Goal: Task Accomplishment & Management: Manage account settings

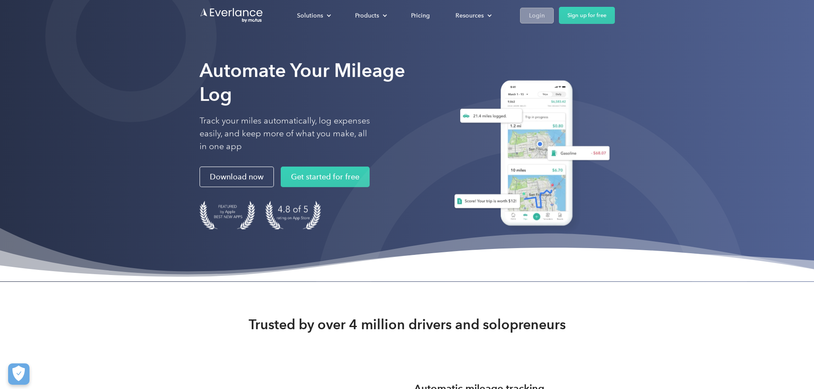
click at [554, 18] on link "Login" at bounding box center [537, 16] width 34 height 16
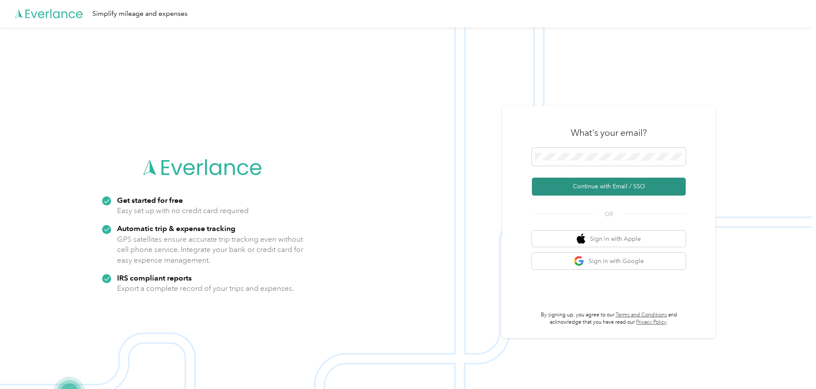
click at [610, 178] on button "Continue with Email / SSO" at bounding box center [609, 187] width 154 height 18
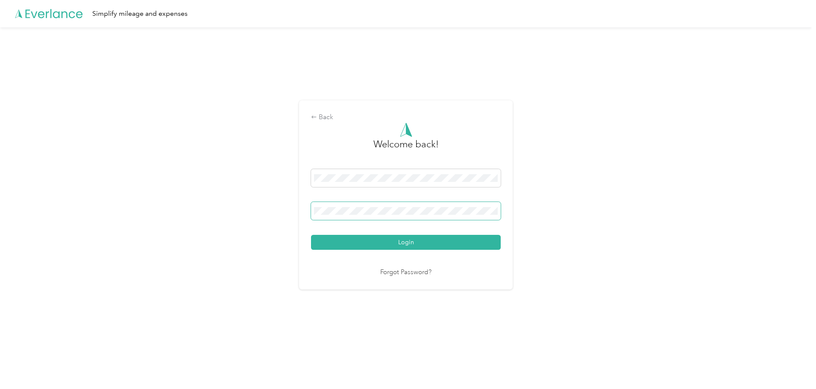
click at [311, 235] on button "Login" at bounding box center [406, 242] width 190 height 15
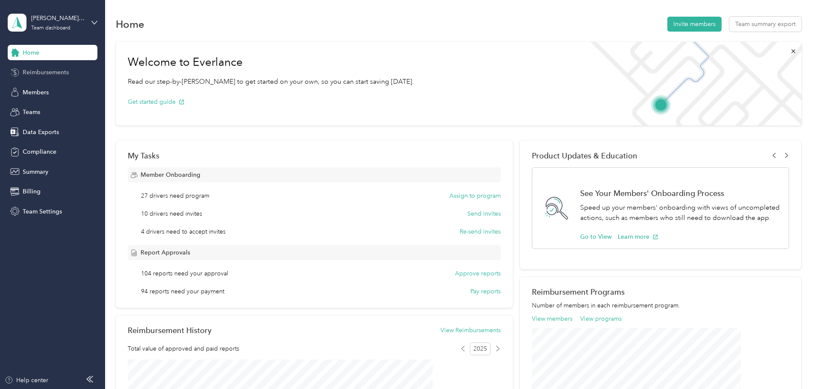
click at [62, 72] on span "Reimbursements" at bounding box center [46, 72] width 46 height 9
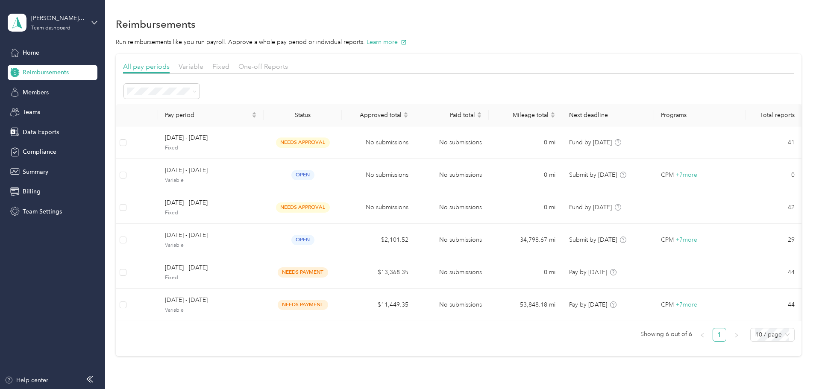
click at [203, 71] on div "Variable" at bounding box center [191, 67] width 25 height 11
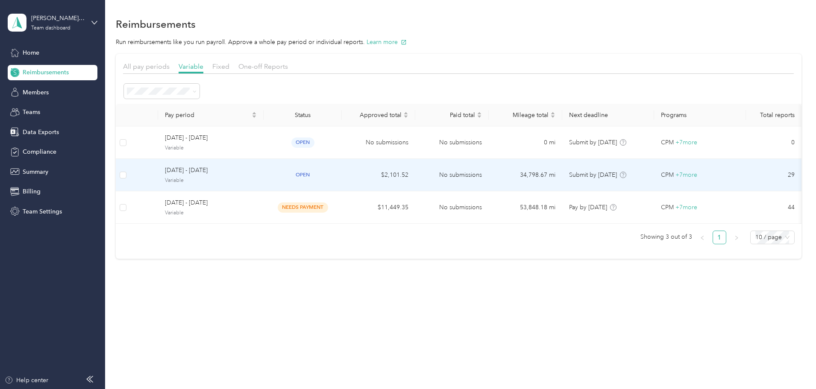
click at [342, 177] on td "open" at bounding box center [303, 175] width 78 height 32
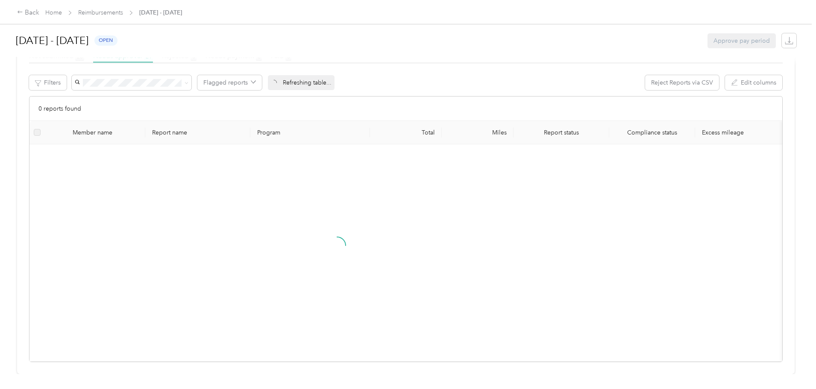
scroll to position [189, 0]
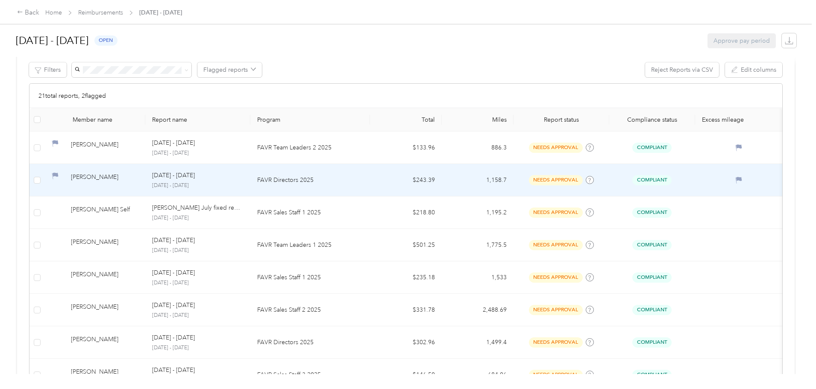
click at [345, 182] on p "FAVR Directors 2025" at bounding box center [310, 180] width 106 height 9
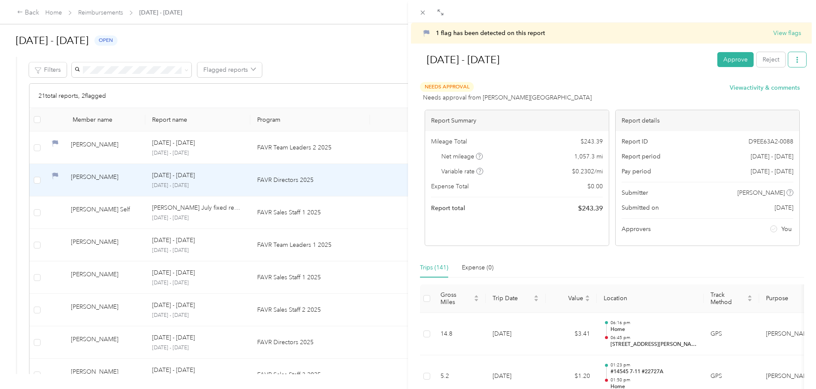
click at [795, 58] on icon "button" at bounding box center [798, 60] width 6 height 6
click at [774, 88] on span "Download" at bounding box center [767, 91] width 28 height 9
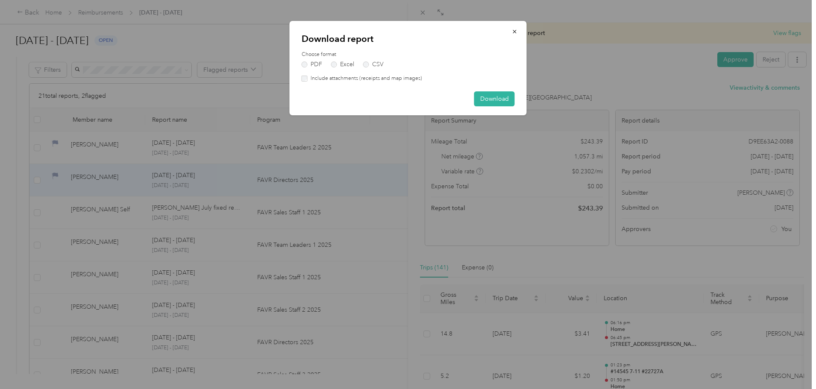
click at [358, 67] on div "PDF Excel CSV" at bounding box center [408, 65] width 213 height 6
click at [347, 67] on label "Excel" at bounding box center [342, 65] width 23 height 6
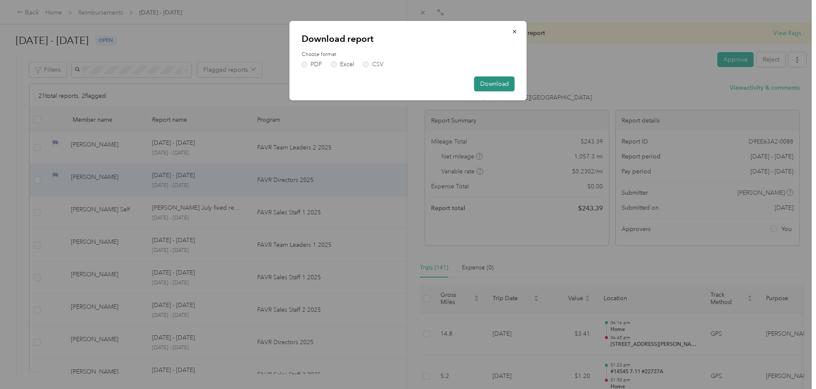
click at [506, 84] on button "Download" at bounding box center [494, 84] width 41 height 15
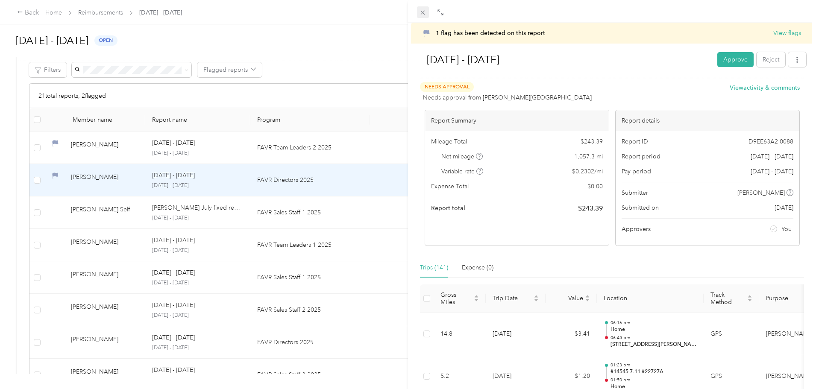
click at [423, 15] on icon at bounding box center [422, 12] width 7 height 7
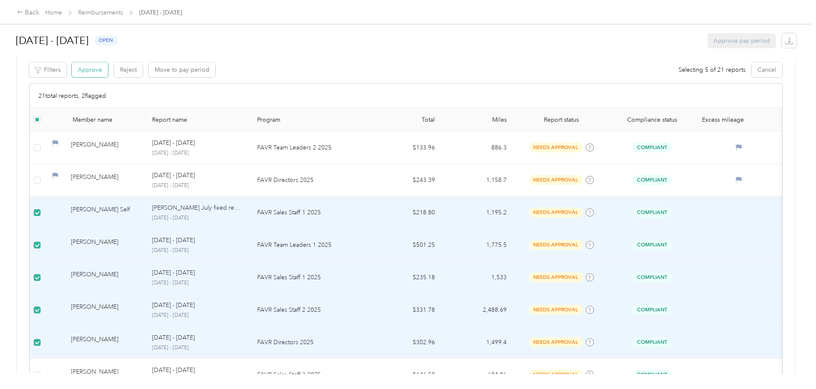
click at [108, 69] on button "Approve" at bounding box center [90, 69] width 36 height 15
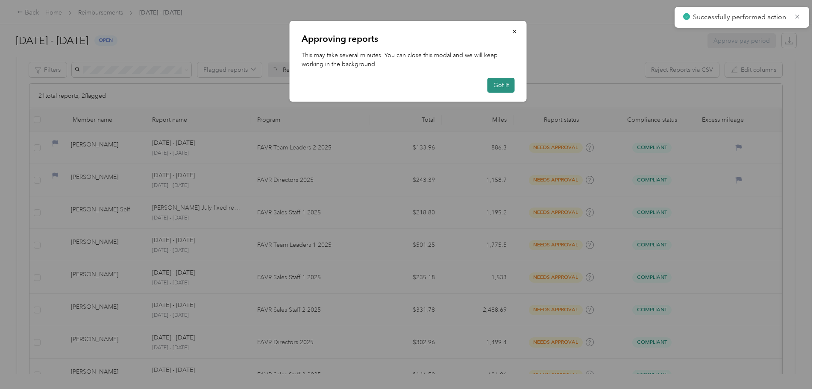
click at [504, 85] on button "Got it" at bounding box center [501, 85] width 27 height 15
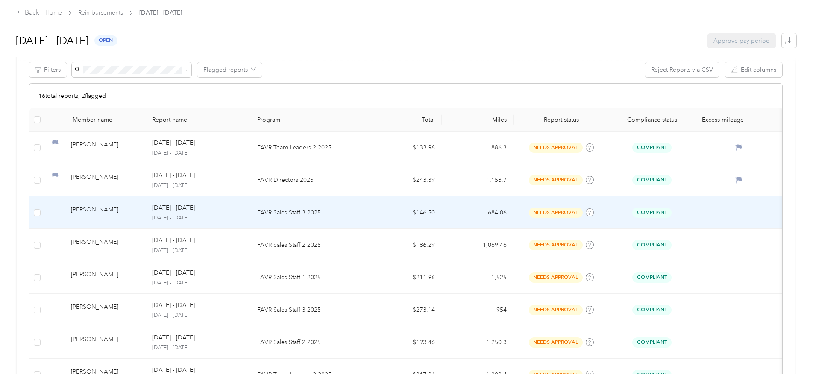
click at [45, 214] on td at bounding box center [36, 213] width 15 height 32
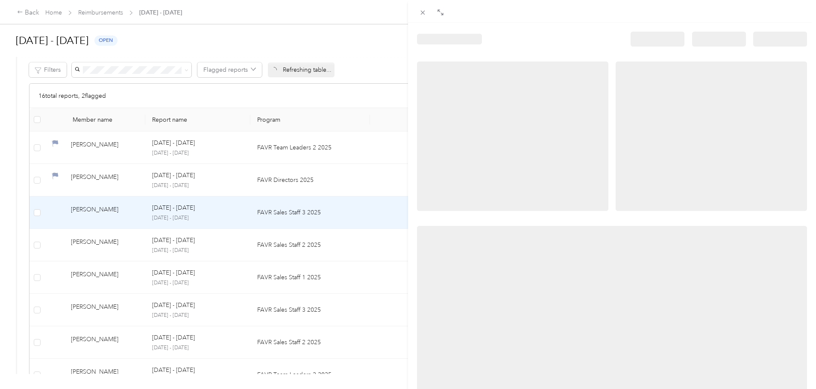
click at [106, 215] on div at bounding box center [408, 194] width 816 height 389
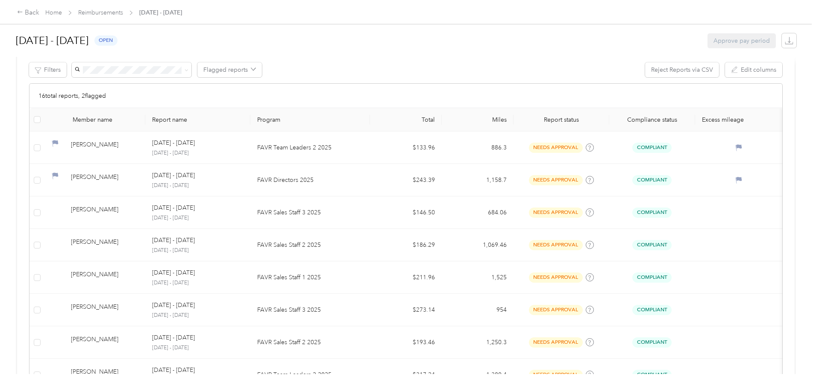
click at [104, 214] on div at bounding box center [408, 194] width 816 height 389
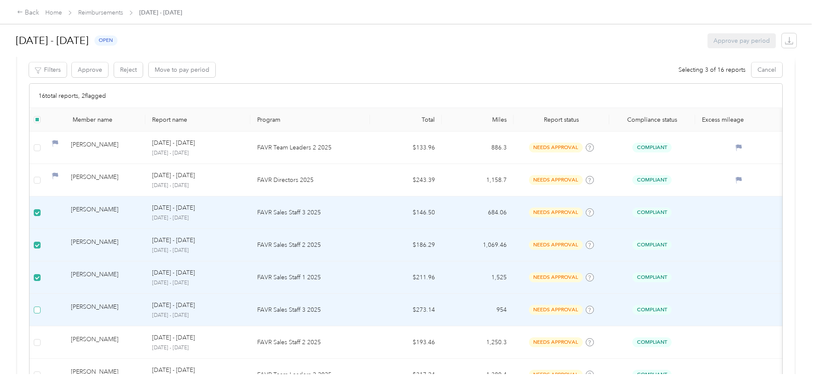
click at [41, 306] on label at bounding box center [37, 310] width 7 height 9
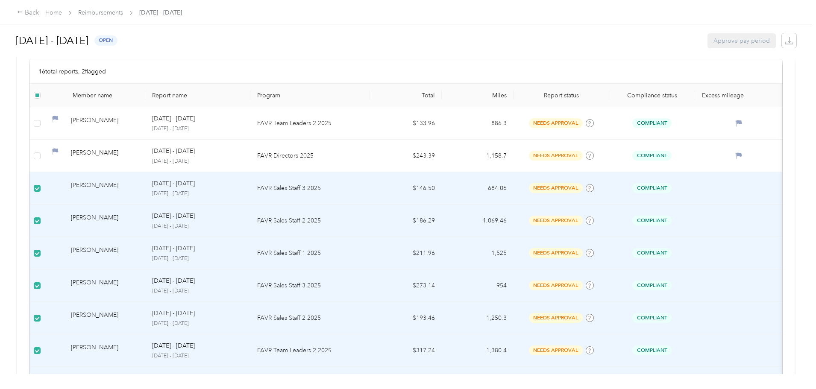
scroll to position [128, 0]
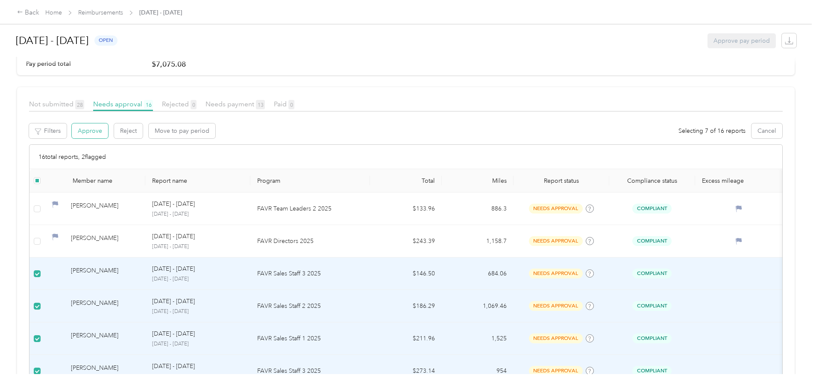
click at [108, 131] on button "Approve" at bounding box center [90, 131] width 36 height 15
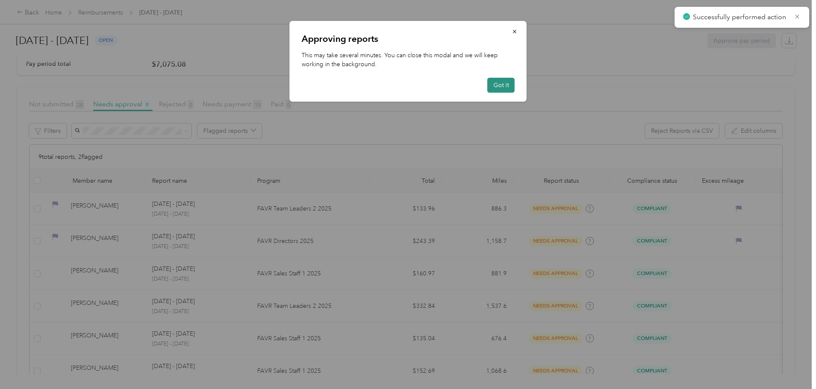
click at [503, 82] on button "Got it" at bounding box center [501, 85] width 27 height 15
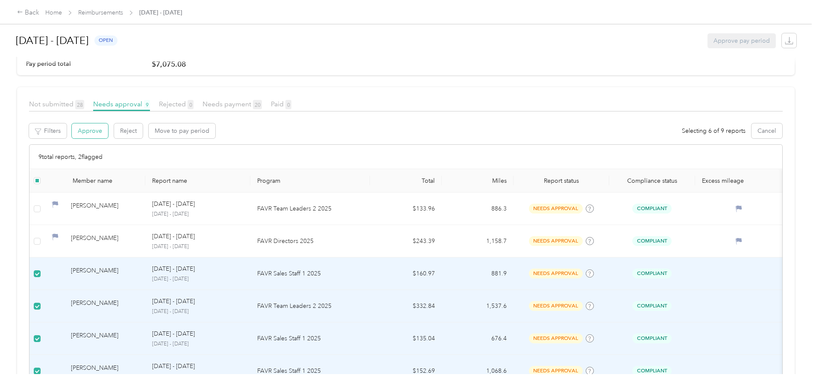
click at [108, 130] on button "Approve" at bounding box center [90, 131] width 36 height 15
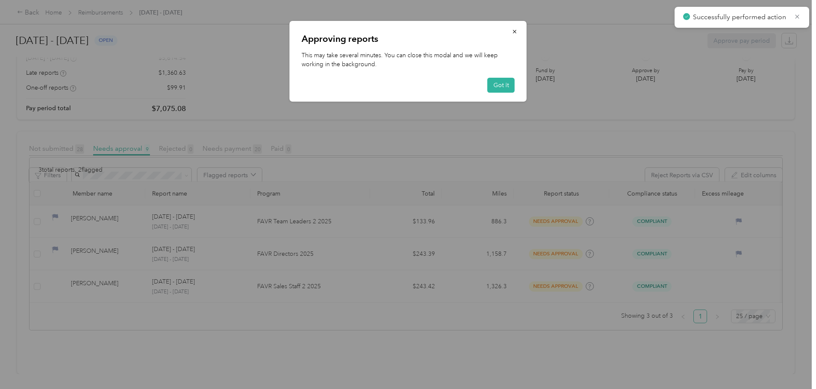
scroll to position [97, 0]
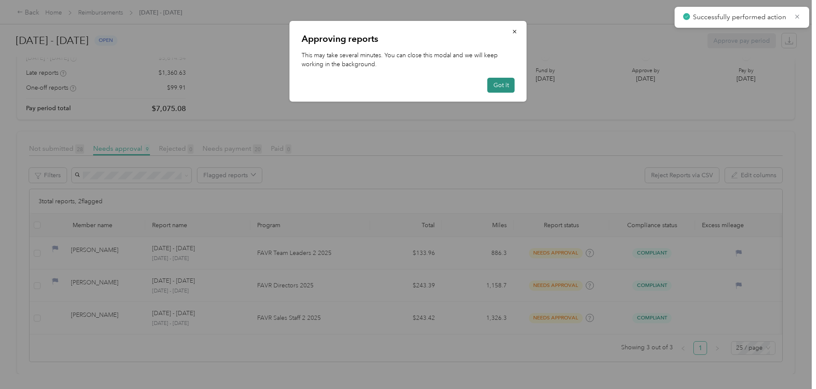
click at [507, 83] on button "Got it" at bounding box center [501, 85] width 27 height 15
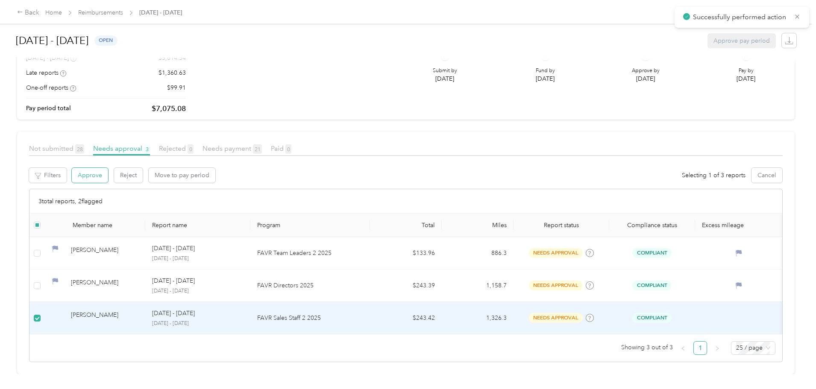
click at [108, 168] on button "Approve" at bounding box center [90, 175] width 36 height 15
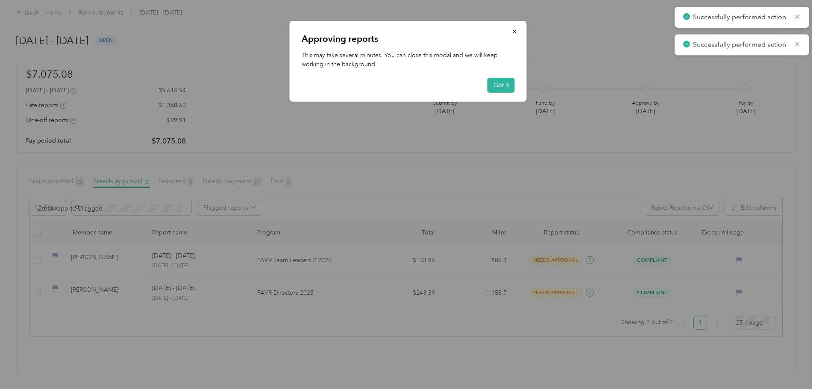
scroll to position [64, 0]
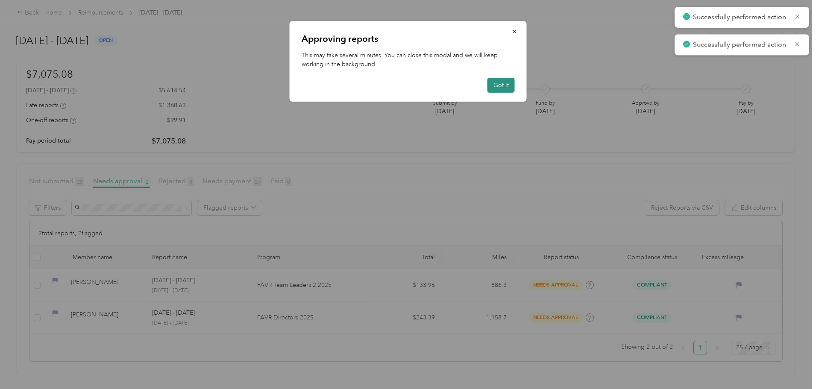
click at [498, 85] on button "Got it" at bounding box center [501, 85] width 27 height 15
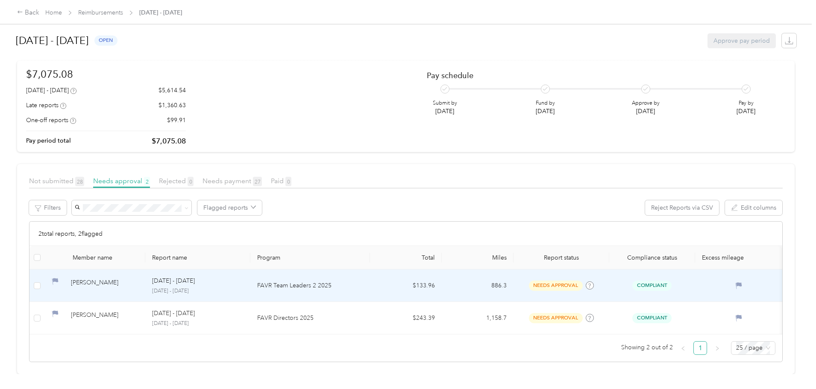
click at [301, 270] on td "FAVR Team Leaders 2 2025" at bounding box center [310, 286] width 120 height 32
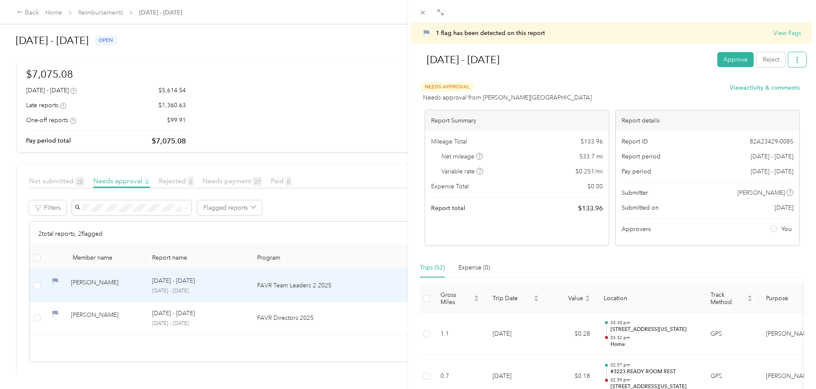
click at [789, 65] on button "button" at bounding box center [798, 59] width 18 height 15
click at [769, 90] on span "Download" at bounding box center [767, 91] width 28 height 9
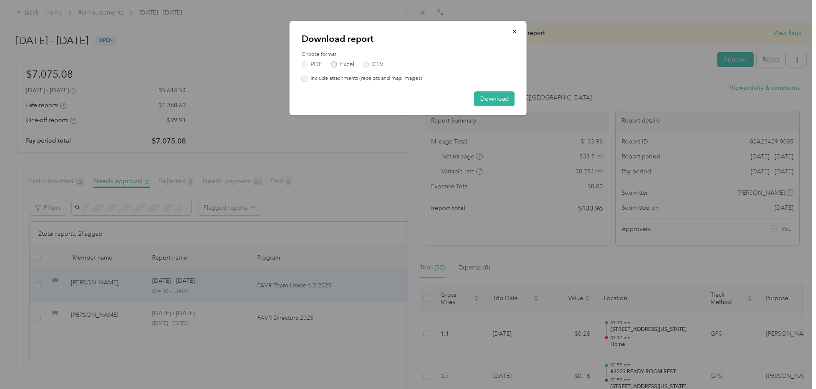
click at [341, 64] on label "Excel" at bounding box center [342, 65] width 23 height 6
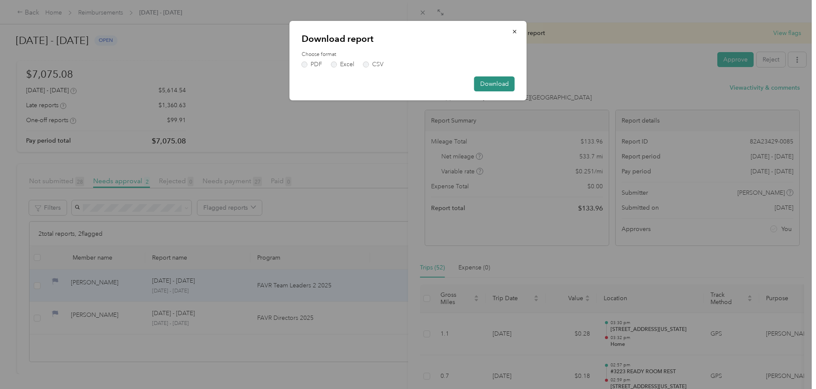
click at [515, 82] on button "Download" at bounding box center [494, 84] width 41 height 15
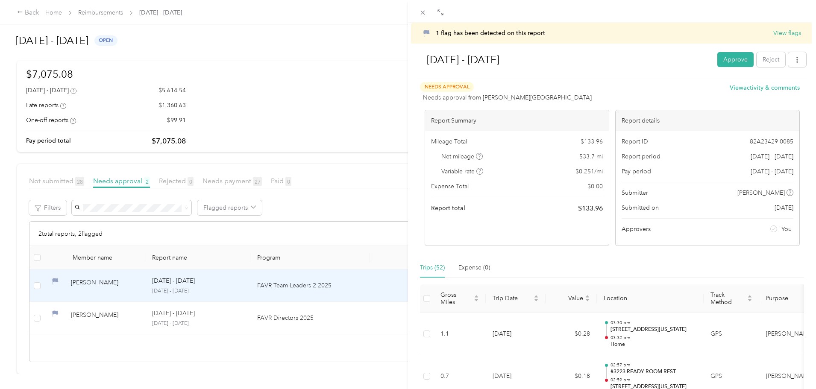
click at [38, 127] on div "1 flag has been detected on this report View flags [DATE] - [DATE] Approve Reje…" at bounding box center [408, 194] width 816 height 389
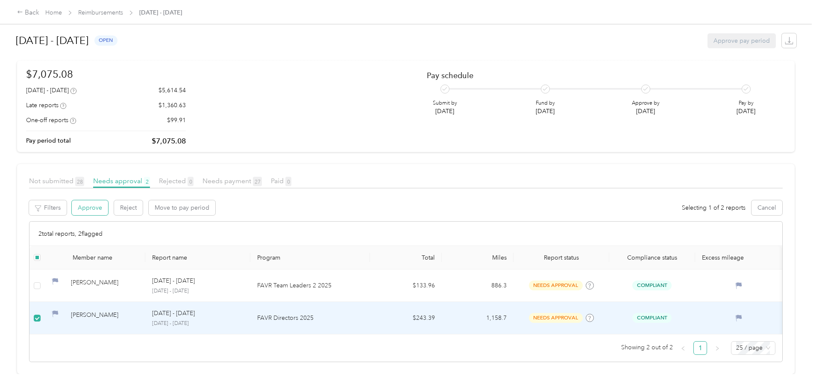
click at [108, 200] on button "Approve" at bounding box center [90, 207] width 36 height 15
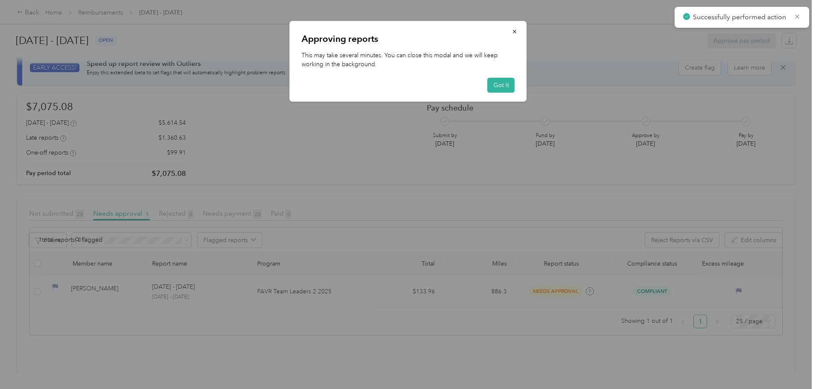
scroll to position [32, 0]
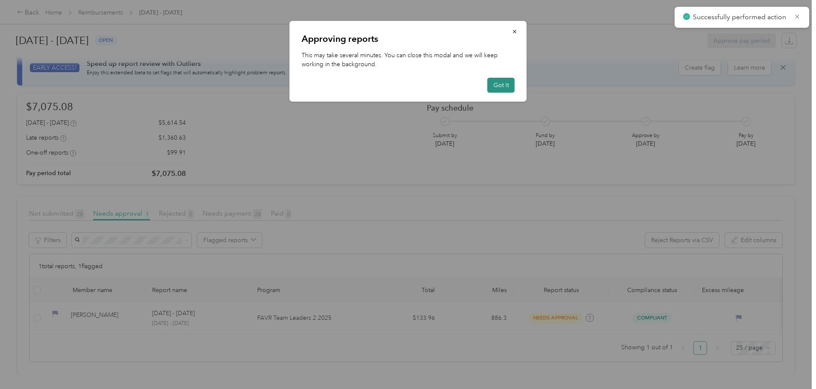
click at [498, 82] on button "Got it" at bounding box center [501, 85] width 27 height 15
